Goal: Information Seeking & Learning: Learn about a topic

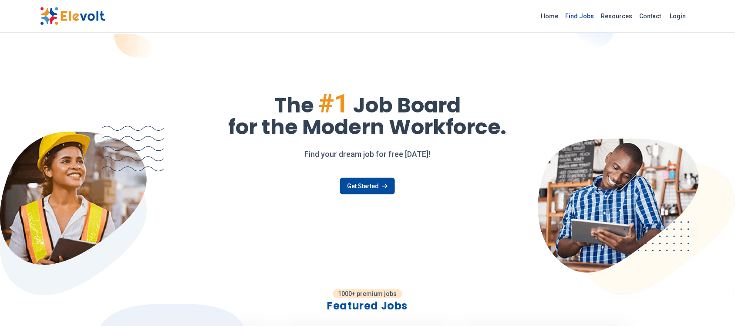
click at [580, 19] on link "Find Jobs" at bounding box center [580, 16] width 36 height 14
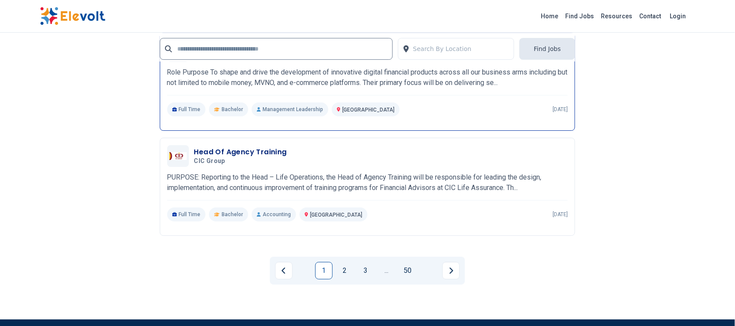
scroll to position [1904, 0]
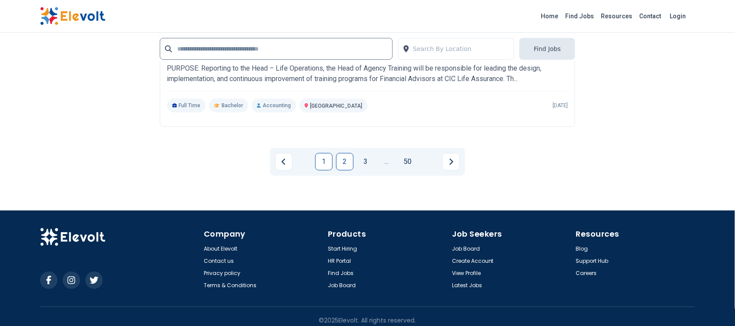
click at [346, 165] on link "2" at bounding box center [344, 161] width 17 height 17
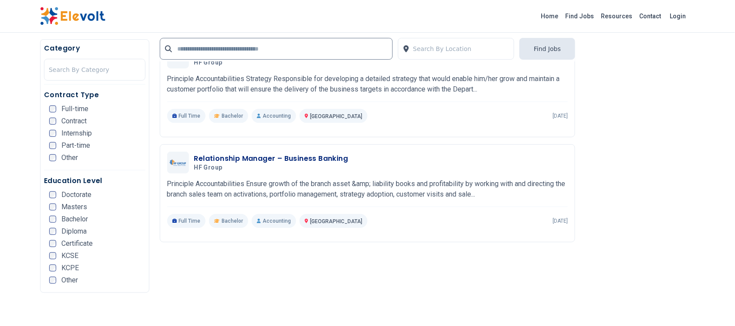
scroll to position [1034, 0]
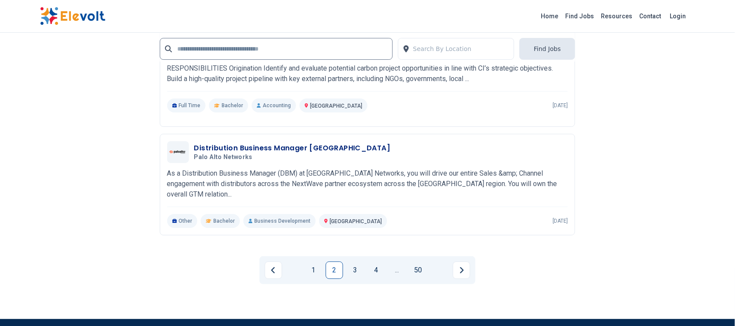
scroll to position [1850, 0]
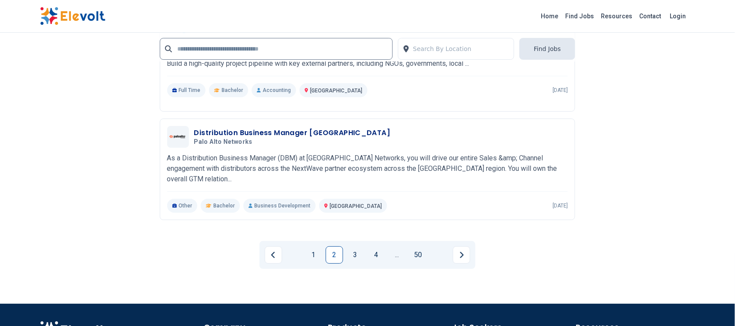
drag, startPoint x: 358, startPoint y: 250, endPoint x: 355, endPoint y: 246, distance: 5.1
click at [357, 249] on link "3" at bounding box center [354, 254] width 17 height 17
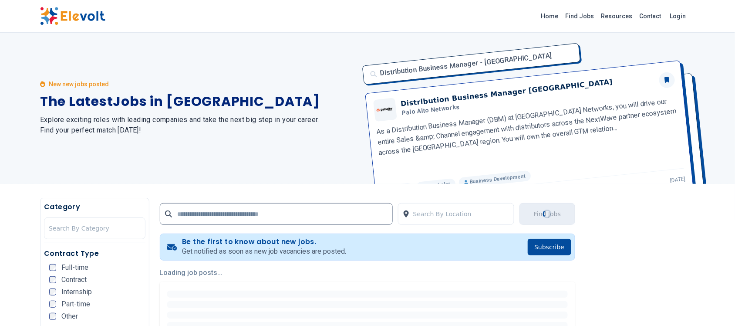
scroll to position [0, 0]
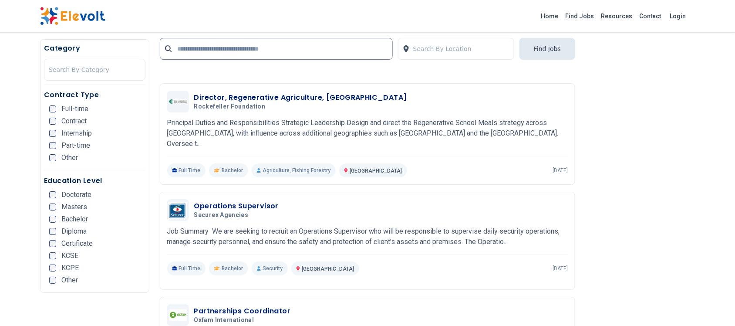
scroll to position [870, 0]
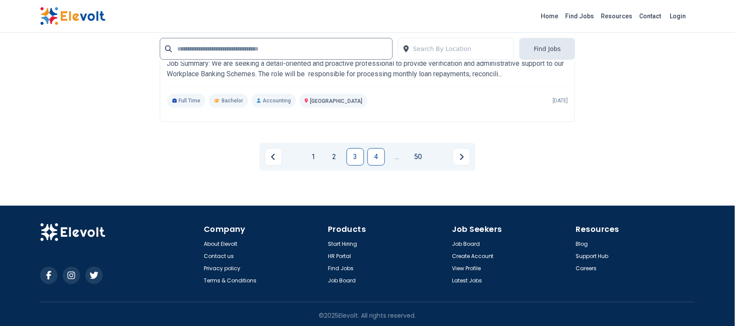
click at [380, 151] on link "4" at bounding box center [375, 156] width 17 height 17
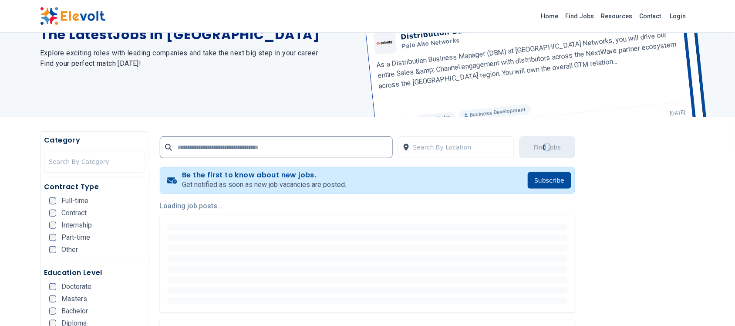
scroll to position [0, 0]
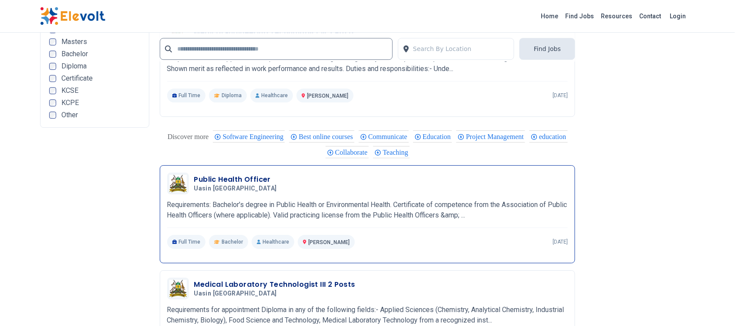
scroll to position [1741, 0]
